Goal: Task Accomplishment & Management: Use online tool/utility

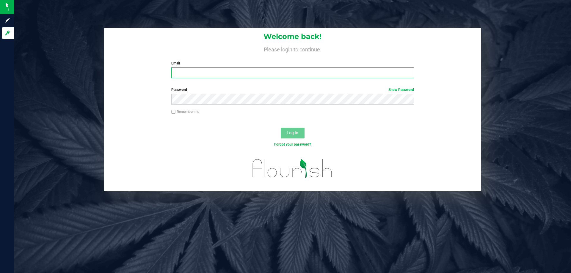
drag, startPoint x: 0, startPoint y: 0, endPoint x: 215, endPoint y: 73, distance: 227.3
click at [215, 73] on input "Email" at bounding box center [292, 73] width 242 height 11
type input "[EMAIL_ADDRESS][DOMAIN_NAME]"
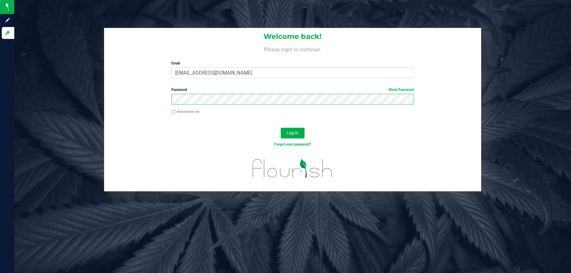
click at [281, 128] on button "Log In" at bounding box center [293, 133] width 24 height 11
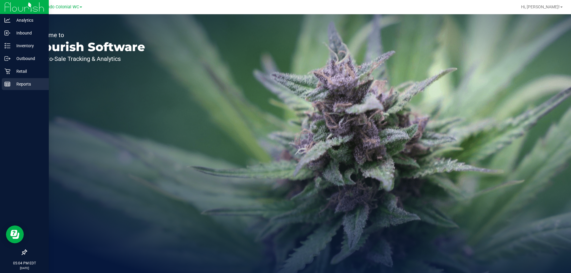
click at [12, 81] on p "Reports" at bounding box center [28, 84] width 36 height 7
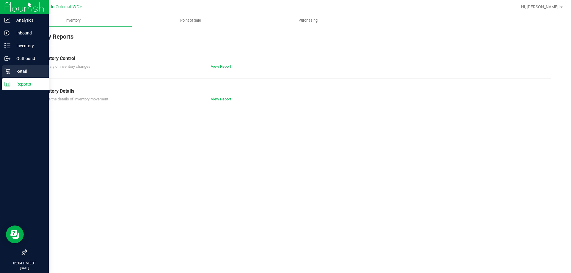
click at [22, 67] on div "Retail" at bounding box center [25, 71] width 47 height 12
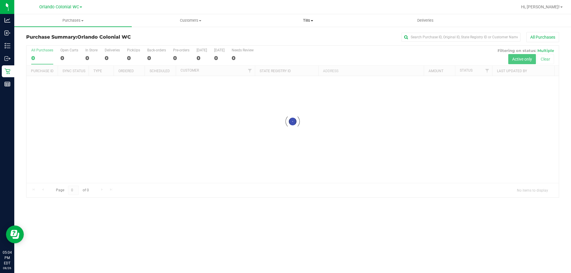
click at [307, 19] on span "Tills" at bounding box center [308, 20] width 117 height 5
click at [273, 37] on span "Manage tills" at bounding box center [269, 35] width 40 height 5
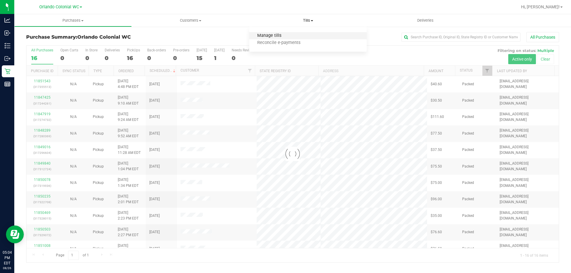
click at [273, 37] on span "Manage tills" at bounding box center [269, 35] width 40 height 5
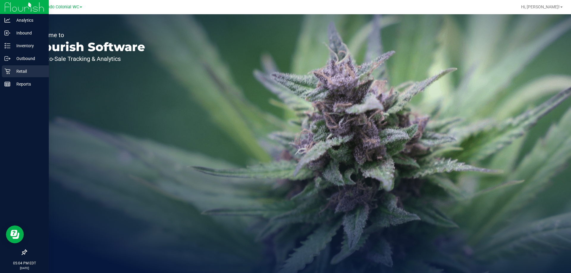
click at [8, 70] on icon at bounding box center [7, 71] width 6 height 6
